Goal: Transaction & Acquisition: Purchase product/service

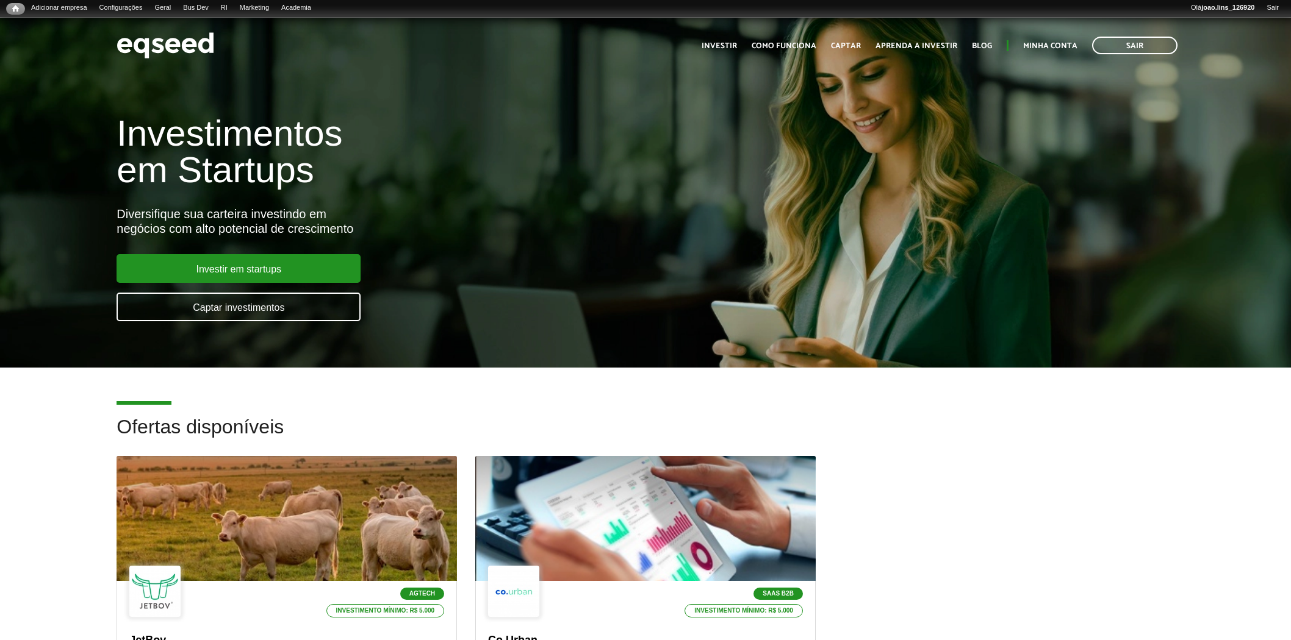
click at [267, 501] on div at bounding box center [287, 518] width 340 height 125
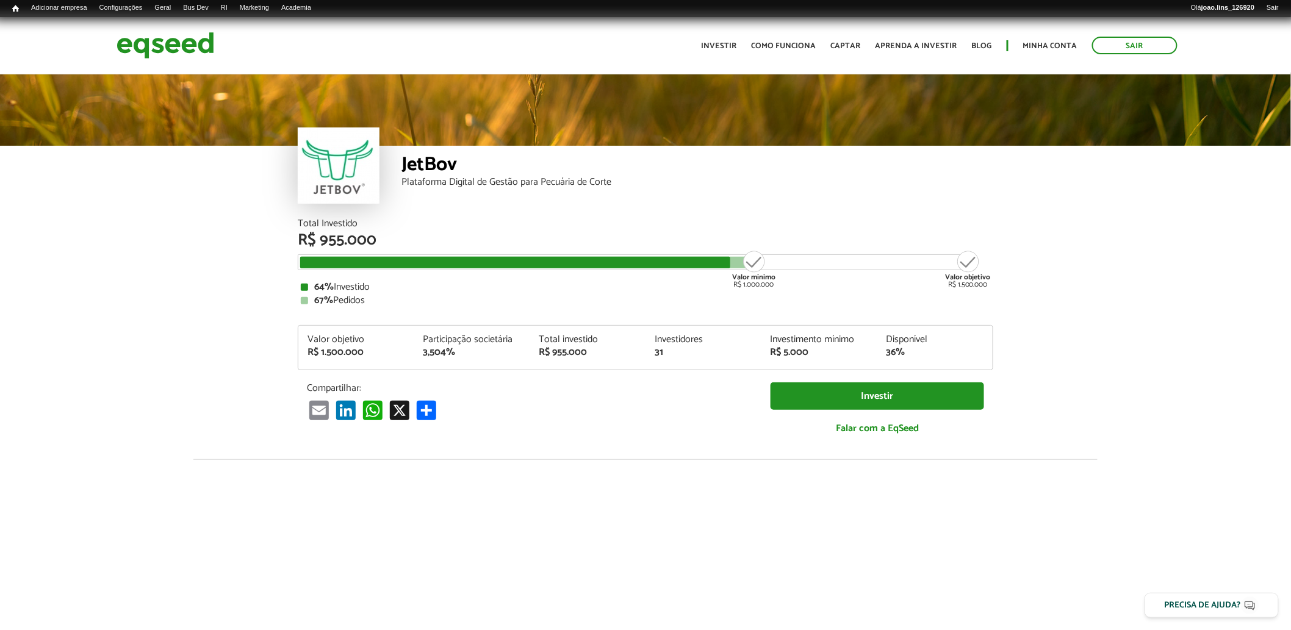
scroll to position [1426, 0]
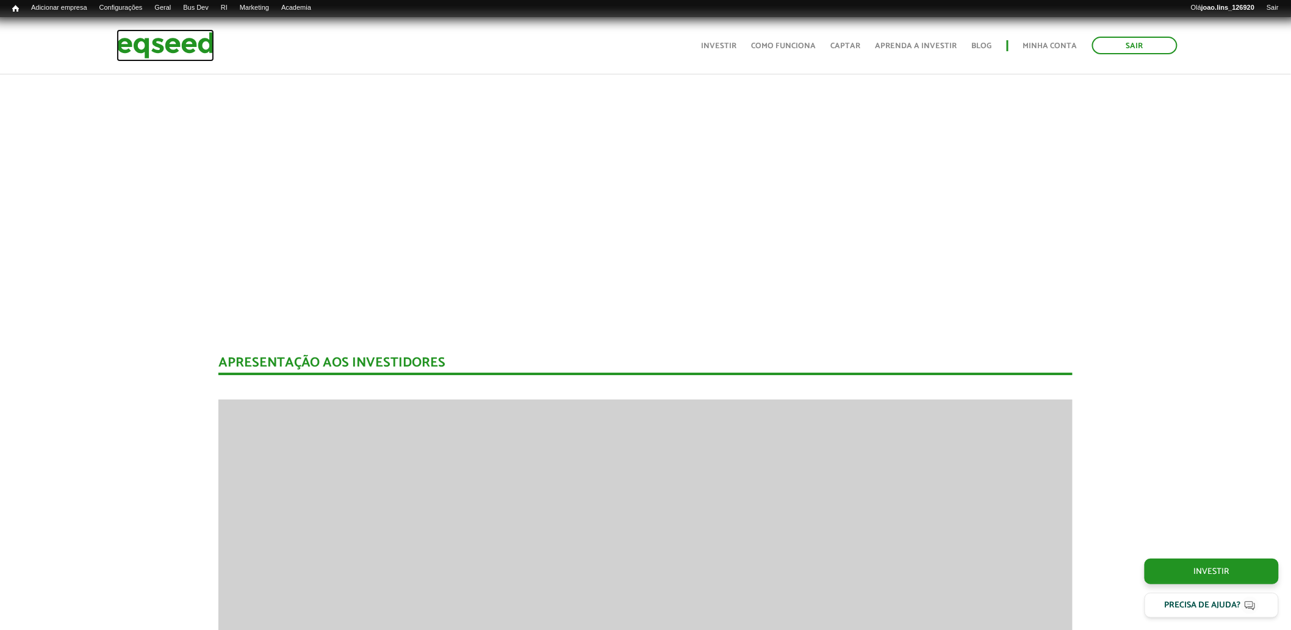
click at [154, 51] on img at bounding box center [166, 45] width 98 height 32
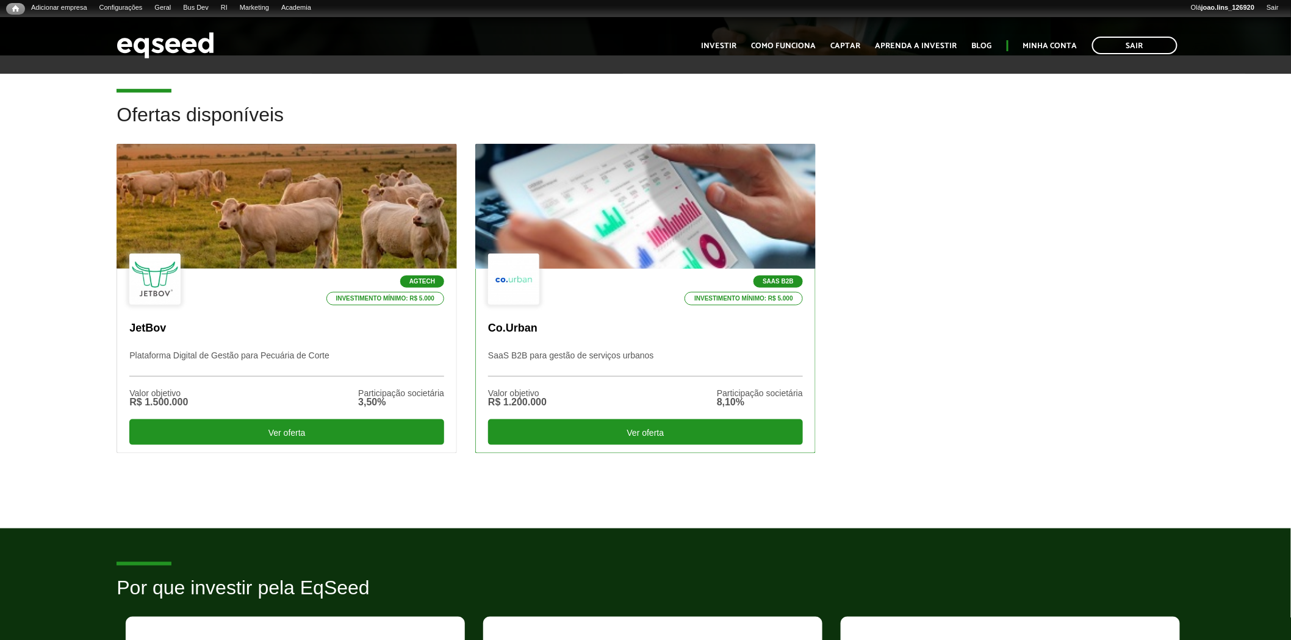
scroll to position [339, 0]
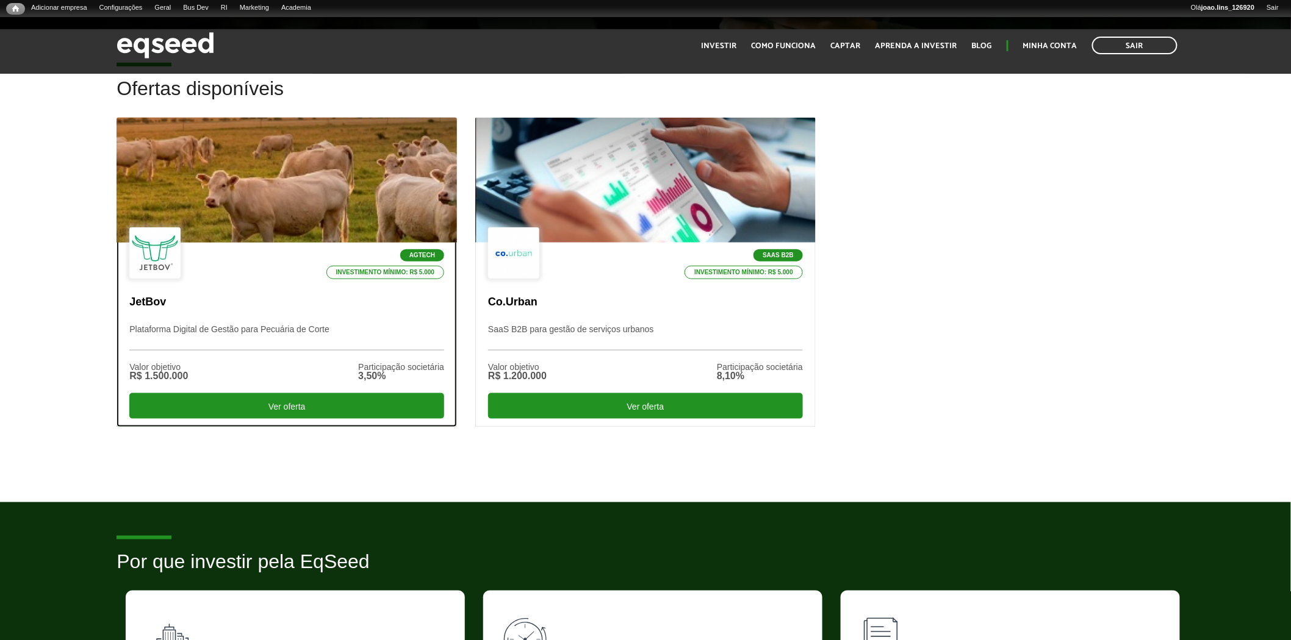
click at [322, 207] on div at bounding box center [287, 181] width 408 height 150
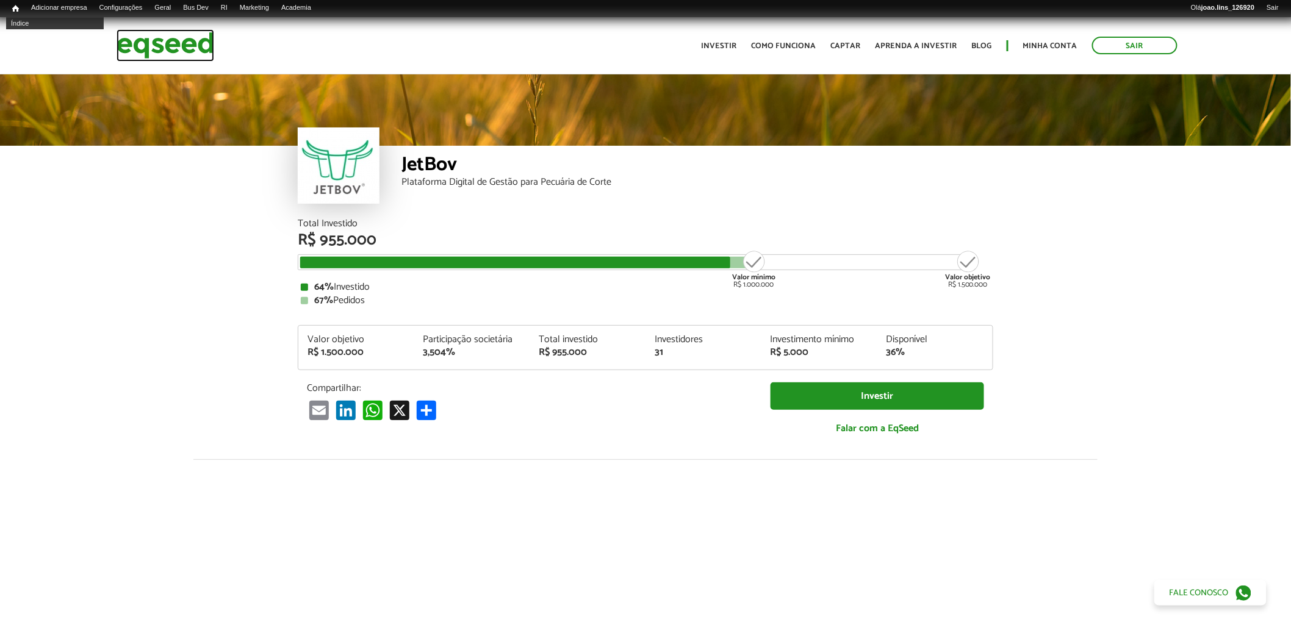
click at [133, 39] on img at bounding box center [166, 45] width 98 height 32
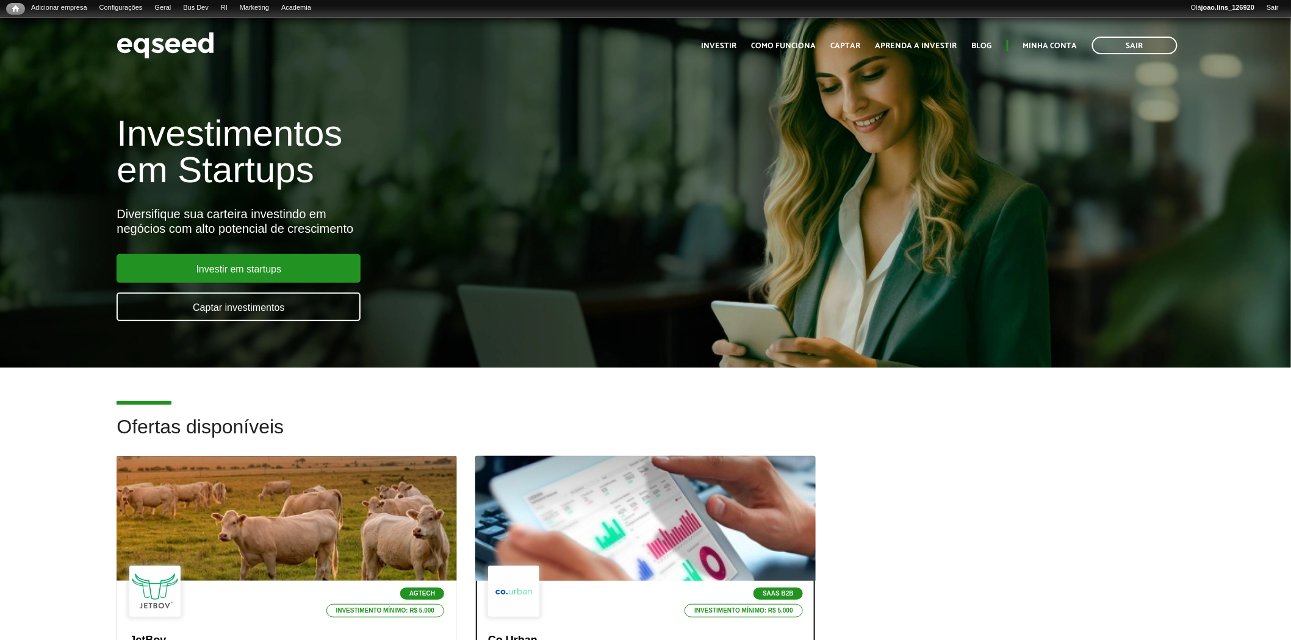
click at [614, 489] on div at bounding box center [645, 519] width 408 height 150
